Goal: Check status: Check status

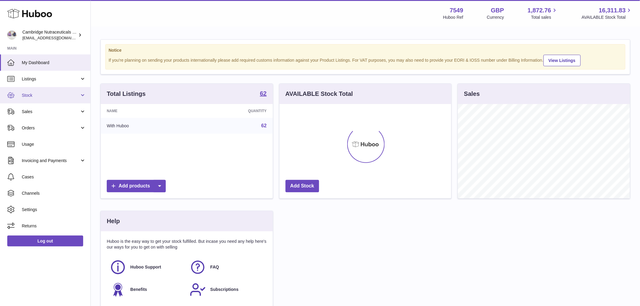
scroll to position [94, 172]
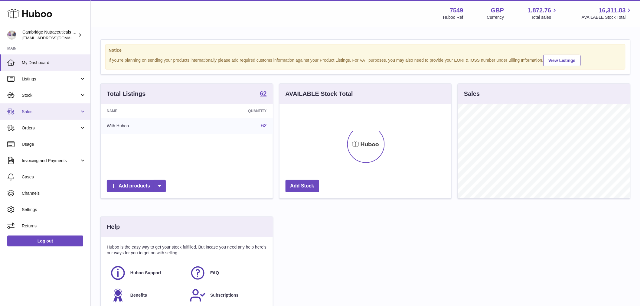
click at [31, 112] on span "Sales" at bounding box center [51, 112] width 58 height 6
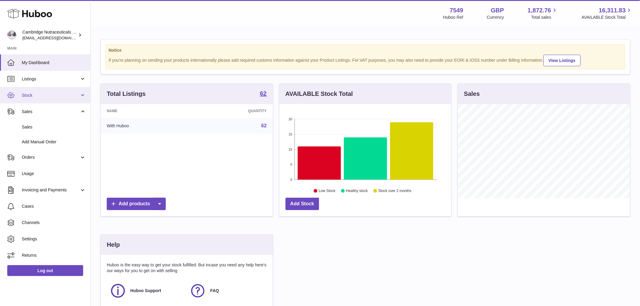
click at [50, 90] on link "Stock" at bounding box center [45, 95] width 90 height 16
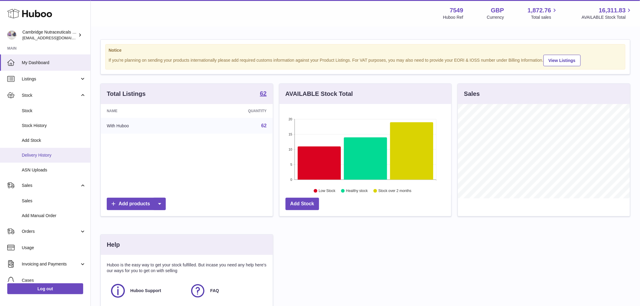
click at [55, 153] on span "Delivery History" at bounding box center [54, 155] width 64 height 6
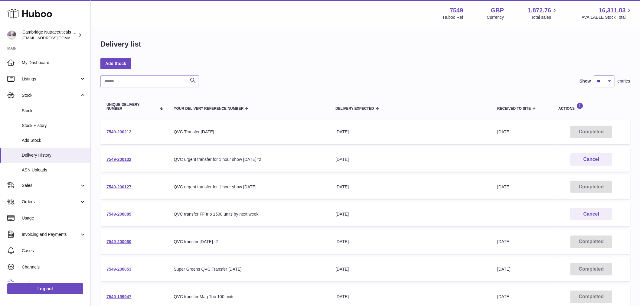
click at [126, 130] on link "7549-200212" at bounding box center [118, 131] width 25 height 5
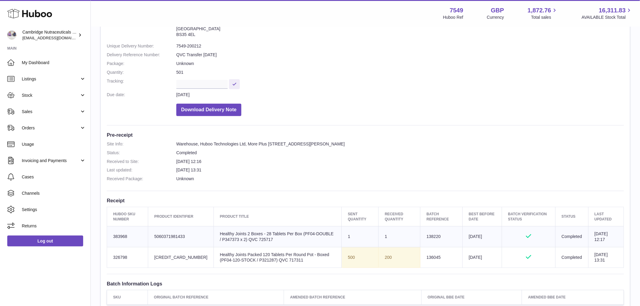
scroll to position [34, 0]
